Goal: Communication & Community: Connect with others

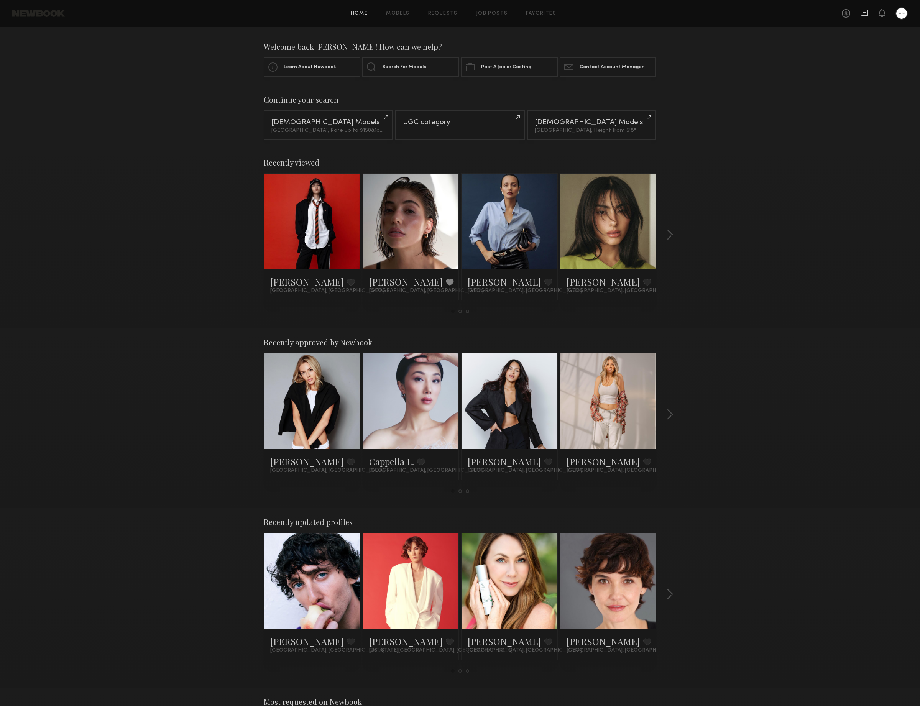
click at [868, 15] on icon at bounding box center [865, 13] width 8 height 7
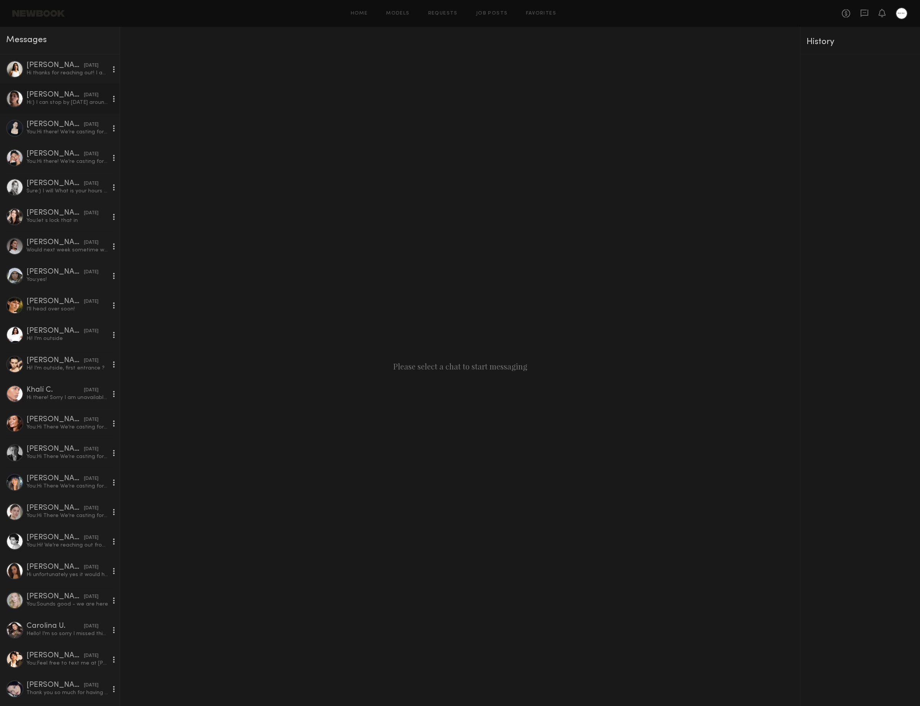
click at [61, 108] on link "[PERSON_NAME] [DATE] Hi:) I can stop by [DATE] around noon!" at bounding box center [60, 99] width 120 height 30
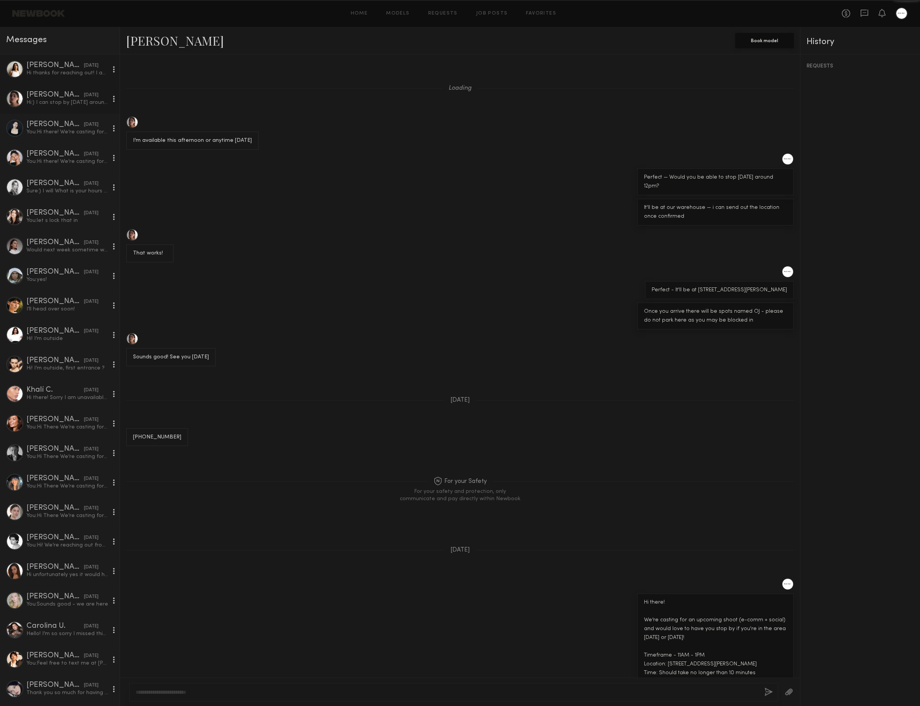
scroll to position [105, 0]
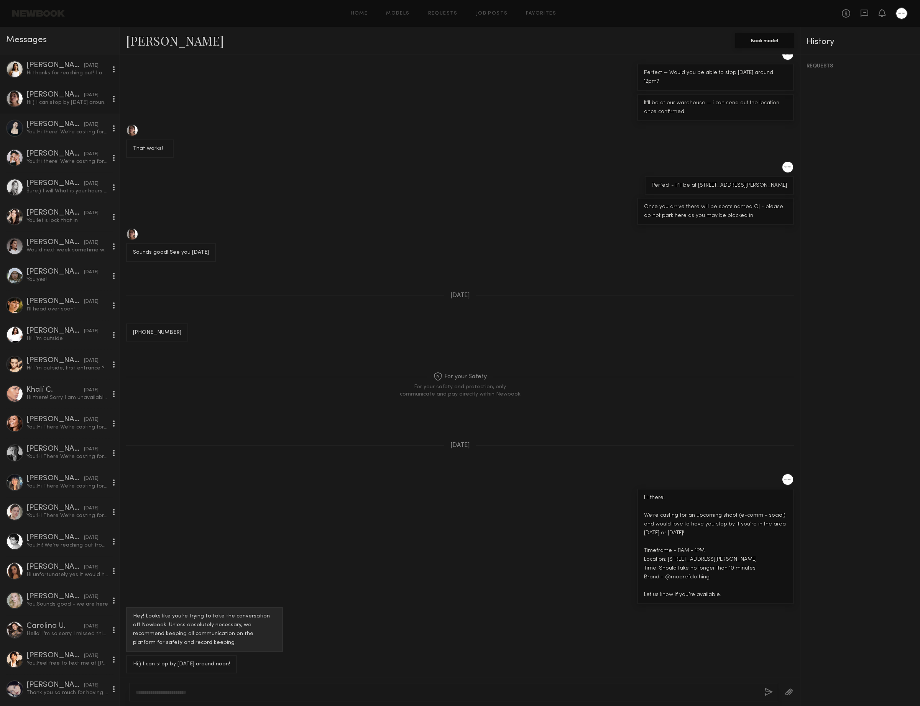
click at [67, 65] on div "[PERSON_NAME]" at bounding box center [54, 66] width 57 height 8
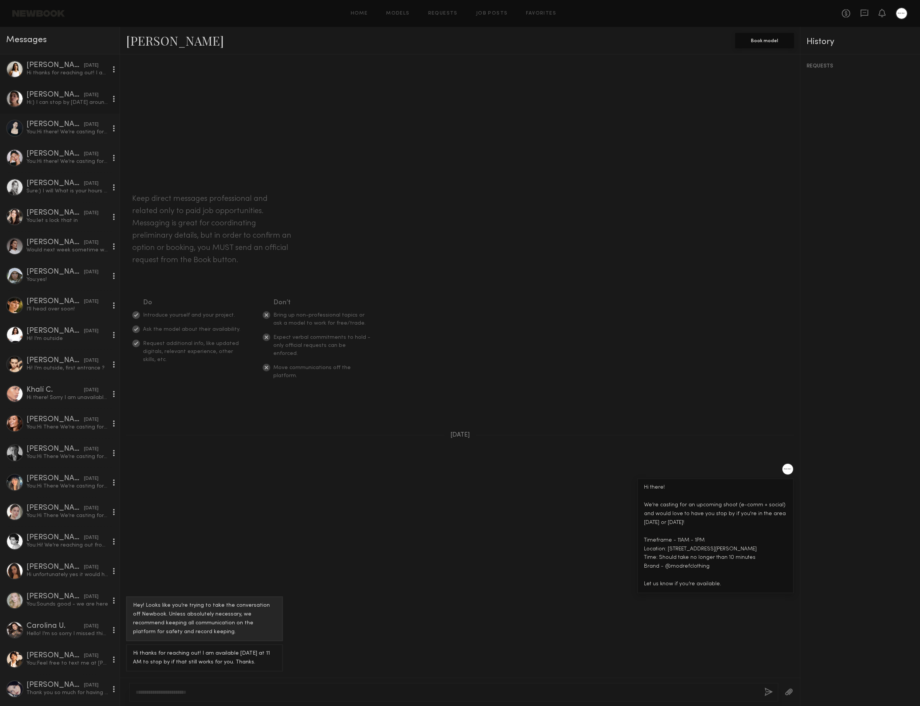
click at [80, 89] on link "[PERSON_NAME] [DATE] Hi:) I can stop by [DATE] around noon!" at bounding box center [60, 99] width 120 height 30
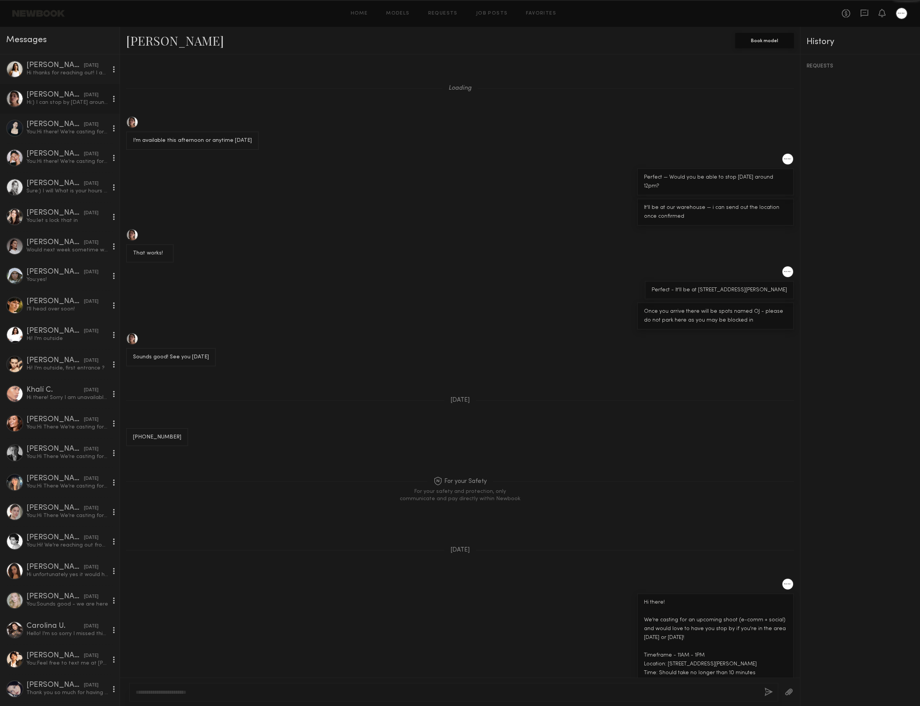
scroll to position [103, 0]
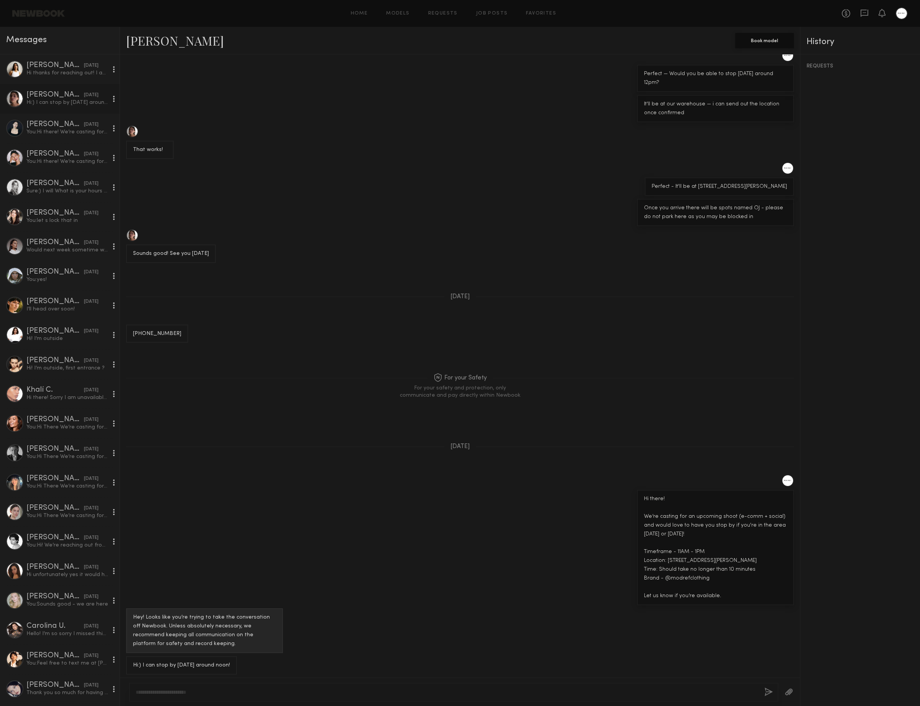
click at [84, 93] on div "[DATE]" at bounding box center [91, 95] width 15 height 7
